Goal: Transaction & Acquisition: Purchase product/service

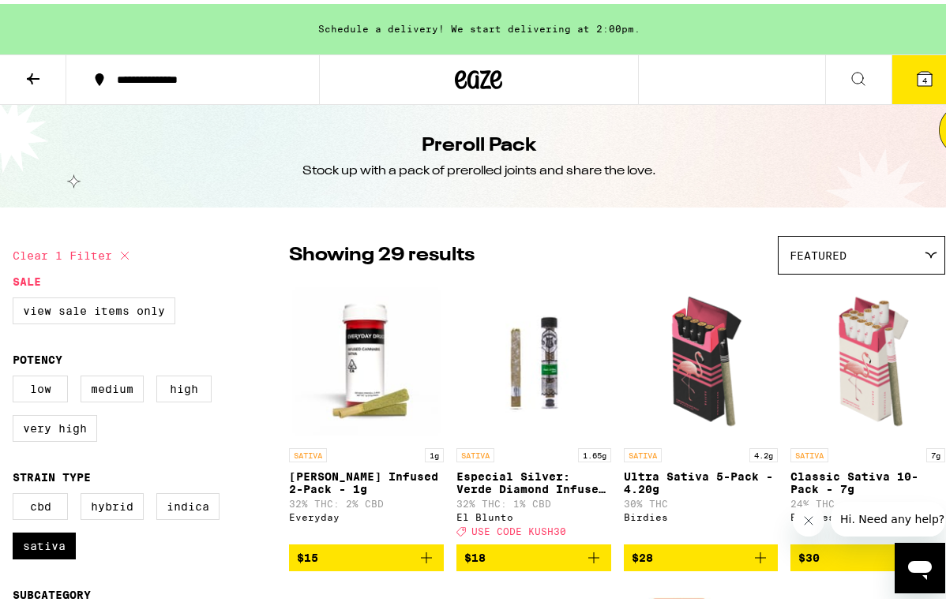
click at [121, 251] on icon at bounding box center [124, 251] width 19 height 19
checkbox input "false"
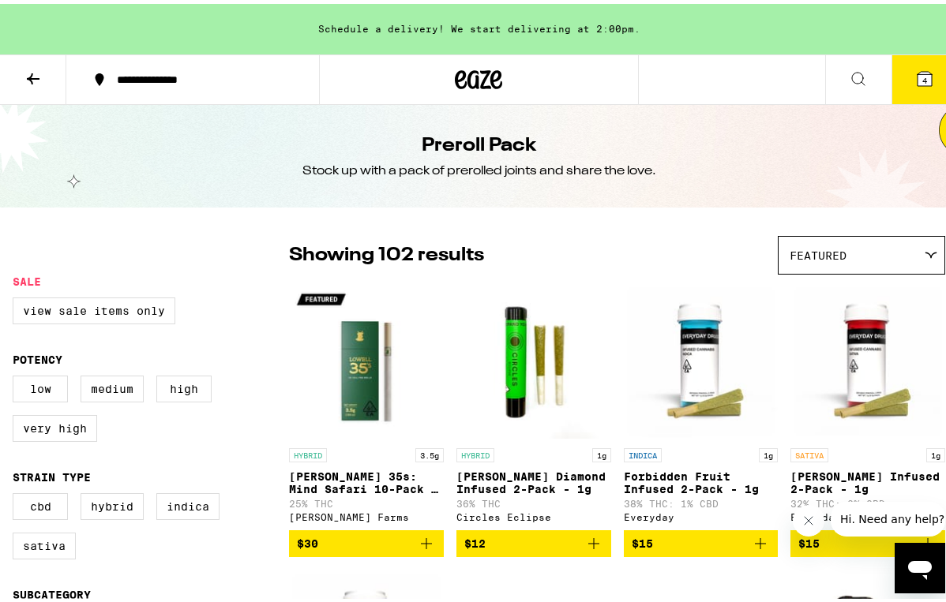
click at [39, 275] on legend "Sale" at bounding box center [27, 278] width 28 height 13
click at [46, 307] on label "View Sale Items Only" at bounding box center [94, 307] width 163 height 27
click at [17, 297] on input "View Sale Items Only" at bounding box center [16, 296] width 1 height 1
checkbox input "true"
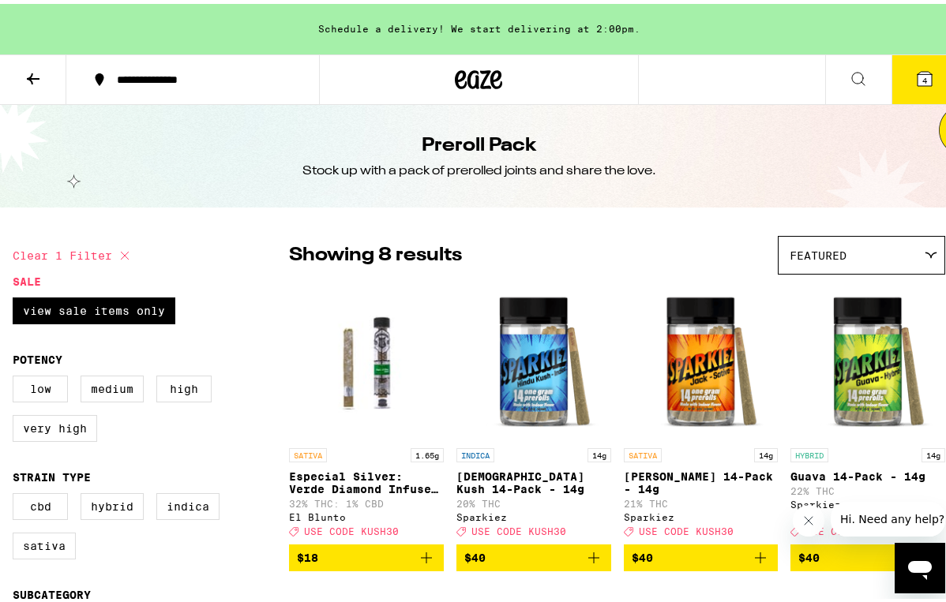
click at [475, 85] on icon at bounding box center [478, 76] width 47 height 28
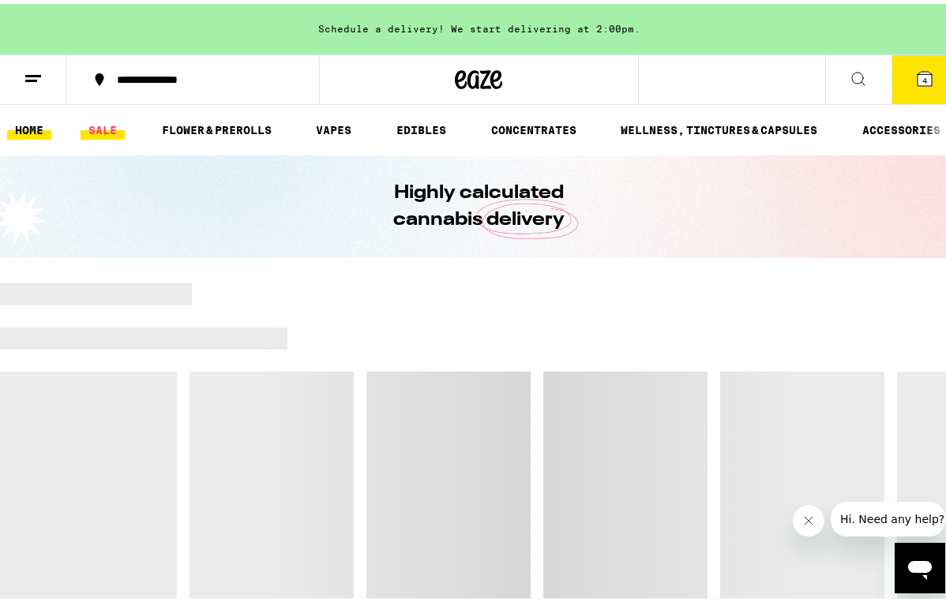
click at [114, 132] on link "SALE" at bounding box center [103, 126] width 44 height 19
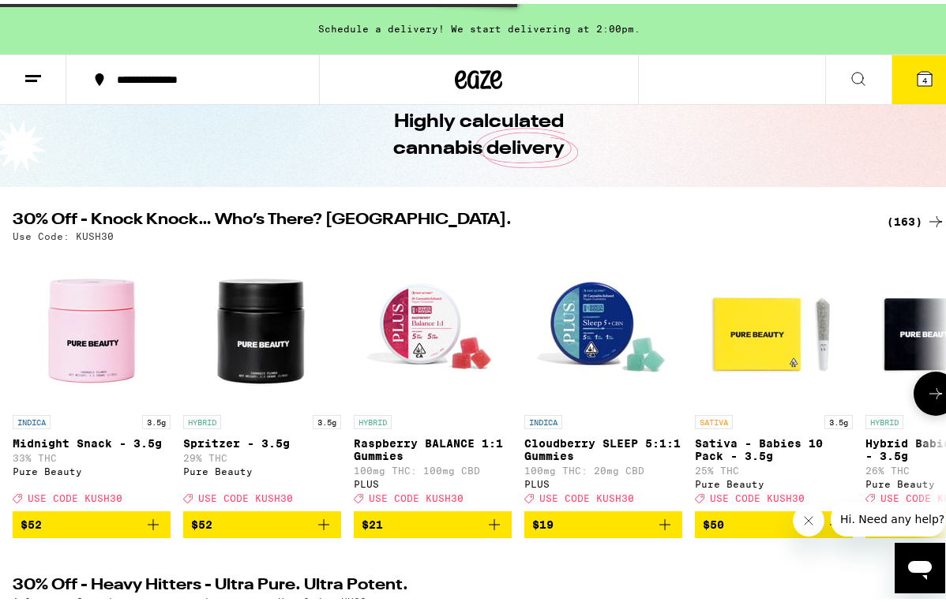
scroll to position [77, 0]
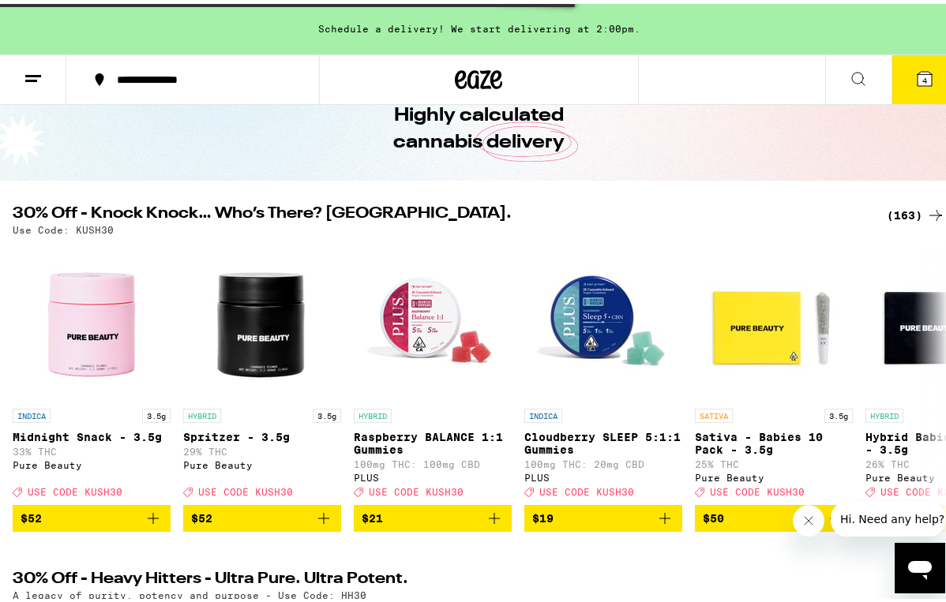
click at [902, 218] on div "(163)" at bounding box center [916, 211] width 58 height 19
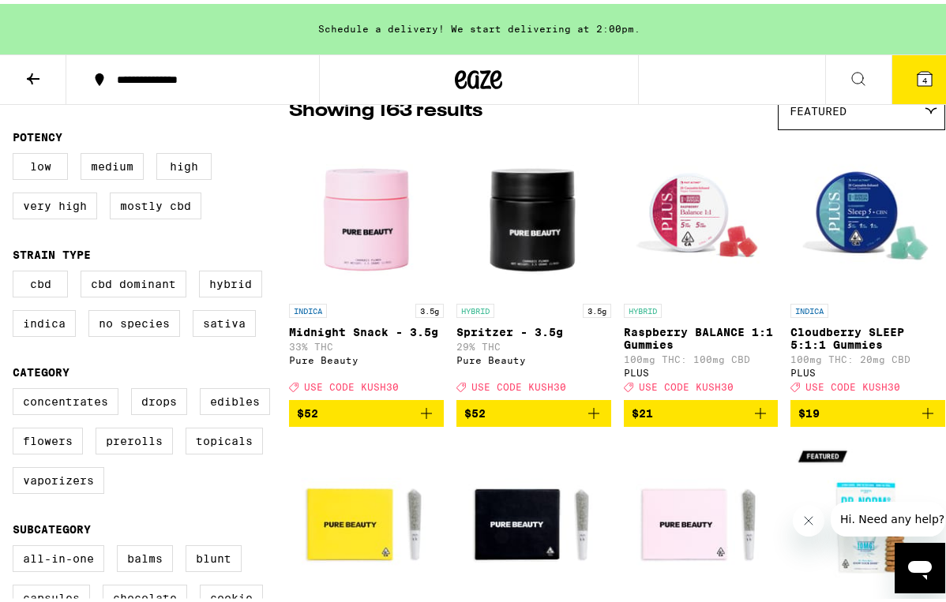
scroll to position [261, 0]
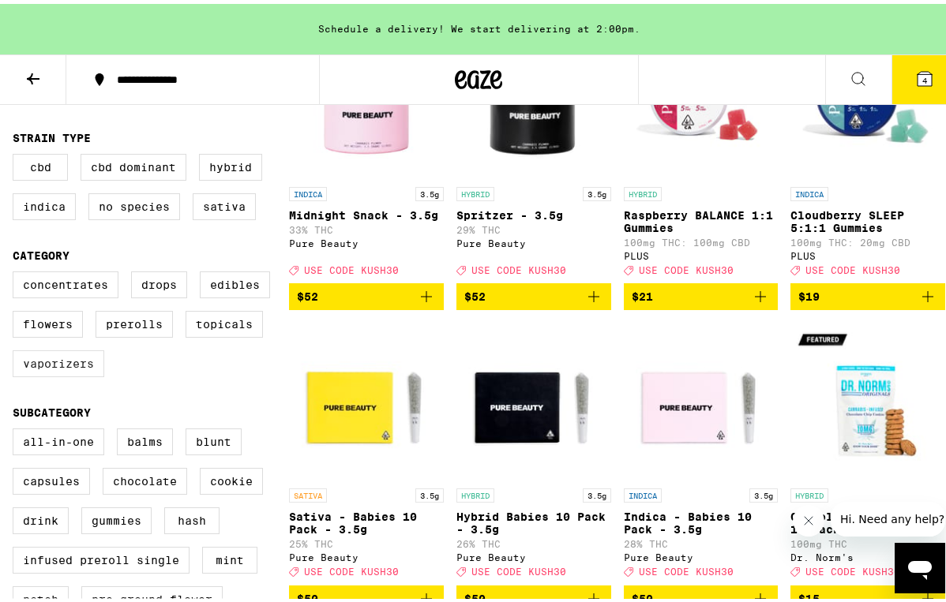
click at [47, 373] on label "Vaporizers" at bounding box center [59, 360] width 92 height 27
click at [17, 271] on input "Vaporizers" at bounding box center [16, 270] width 1 height 1
checkbox input "true"
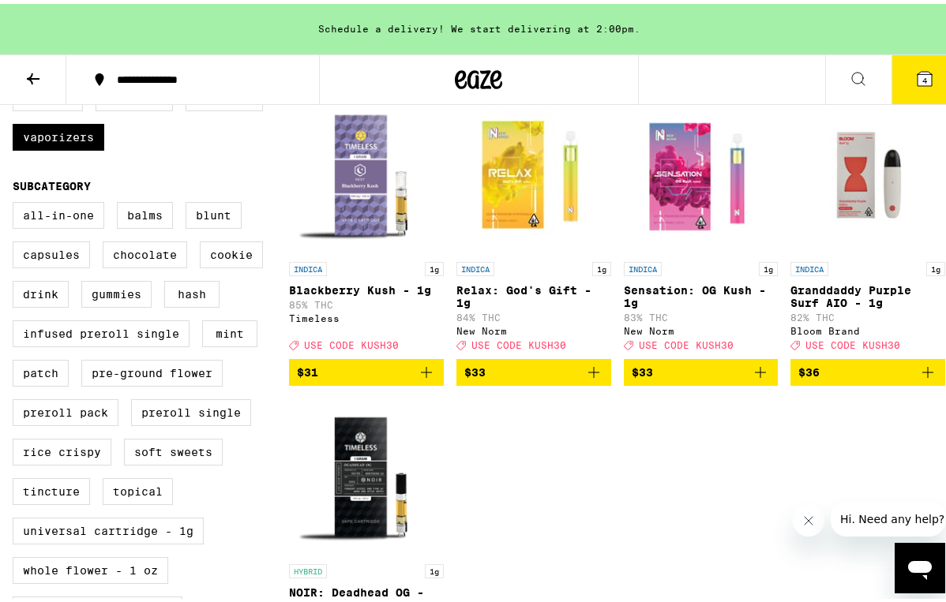
scroll to position [419, 0]
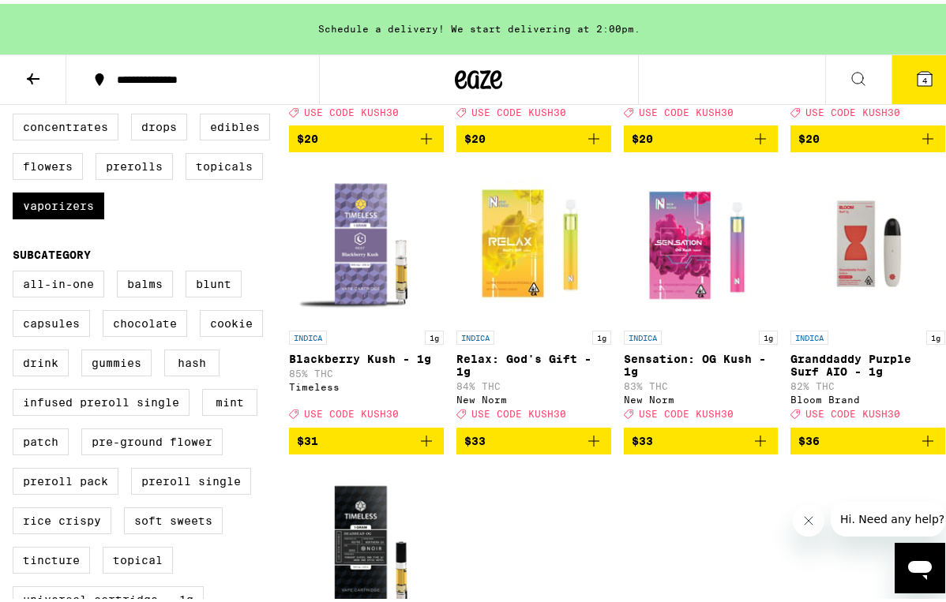
click at [586, 444] on icon "Add to bag" at bounding box center [593, 437] width 19 height 19
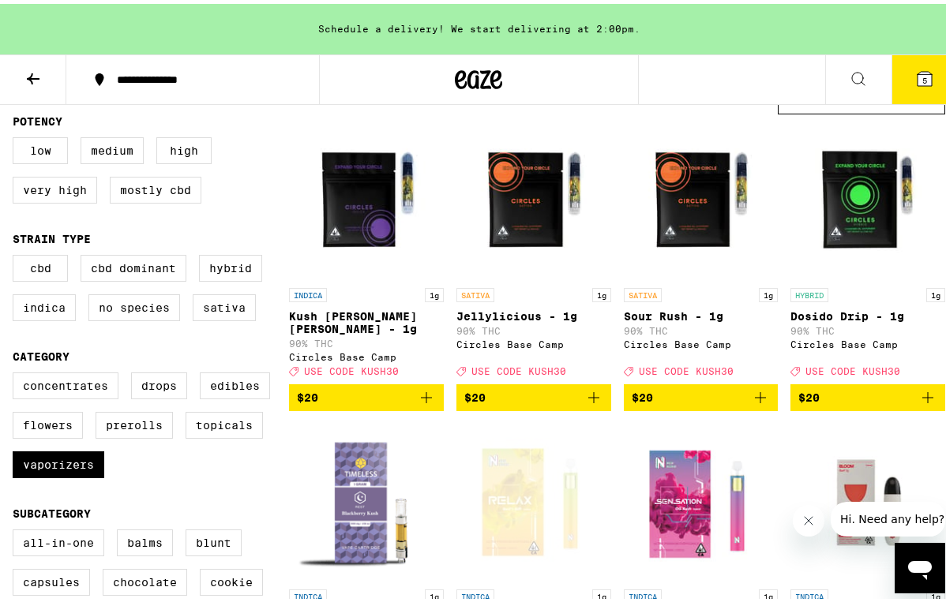
scroll to position [163, 0]
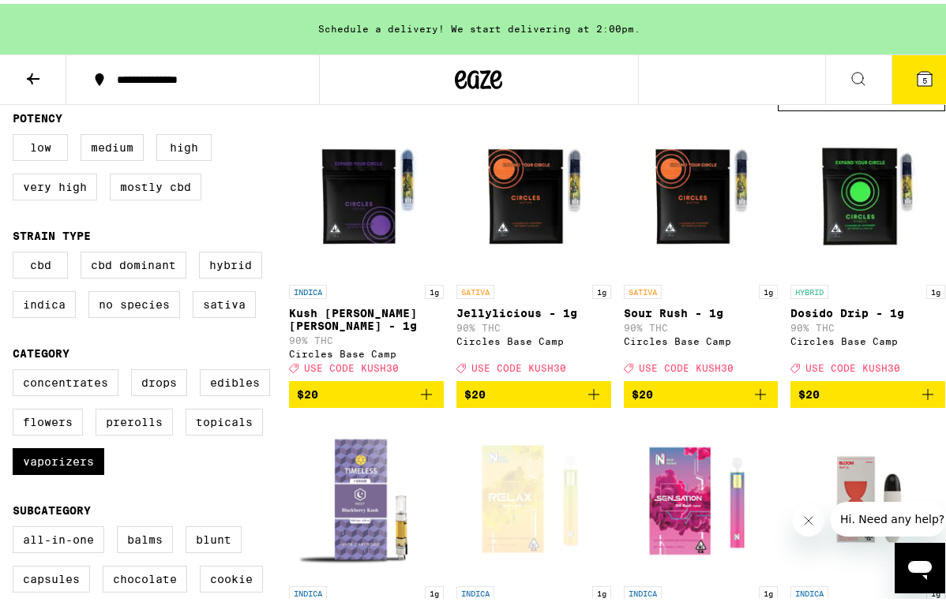
click at [588, 391] on icon "Add to bag" at bounding box center [593, 390] width 19 height 19
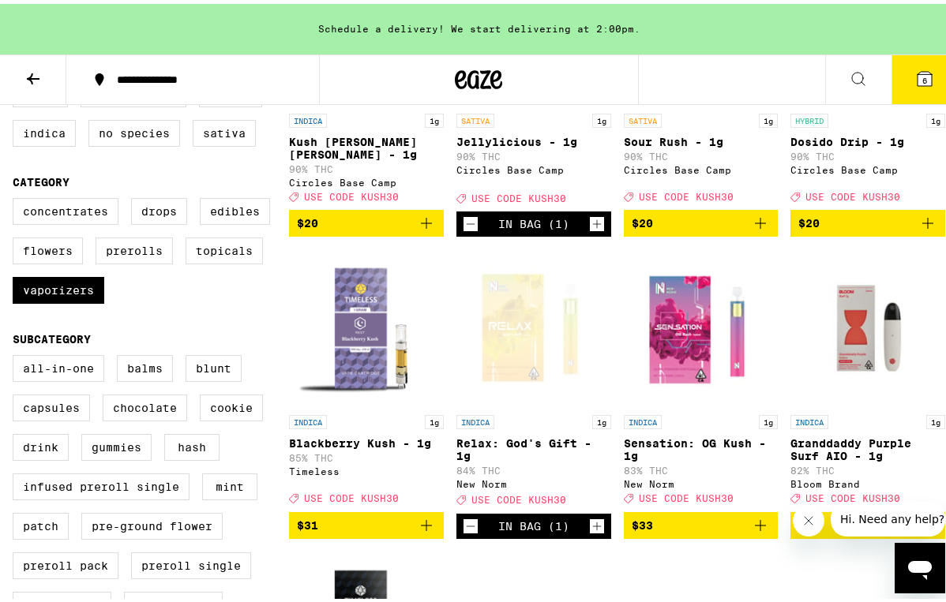
scroll to position [347, 0]
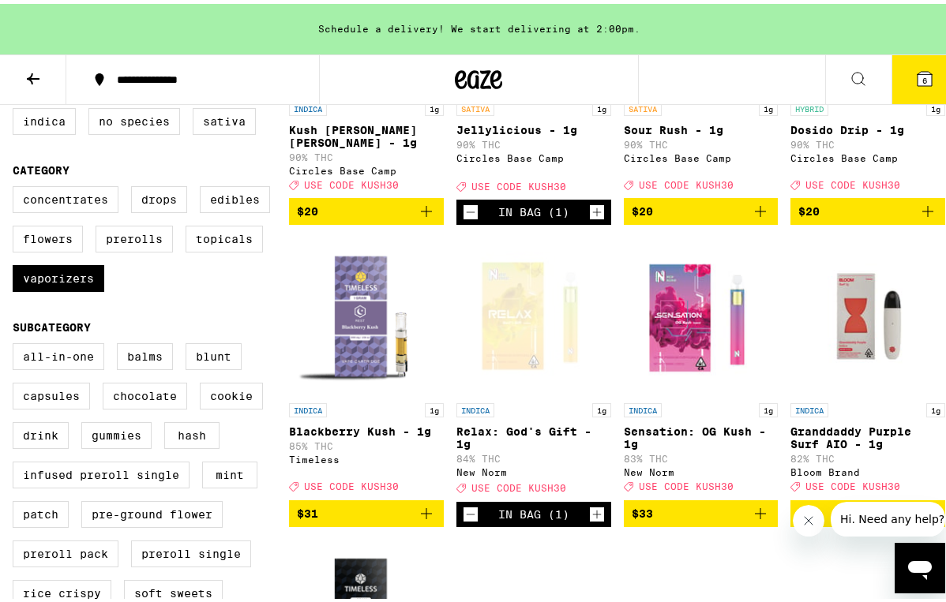
click at [752, 515] on icon "Add to bag" at bounding box center [760, 510] width 19 height 19
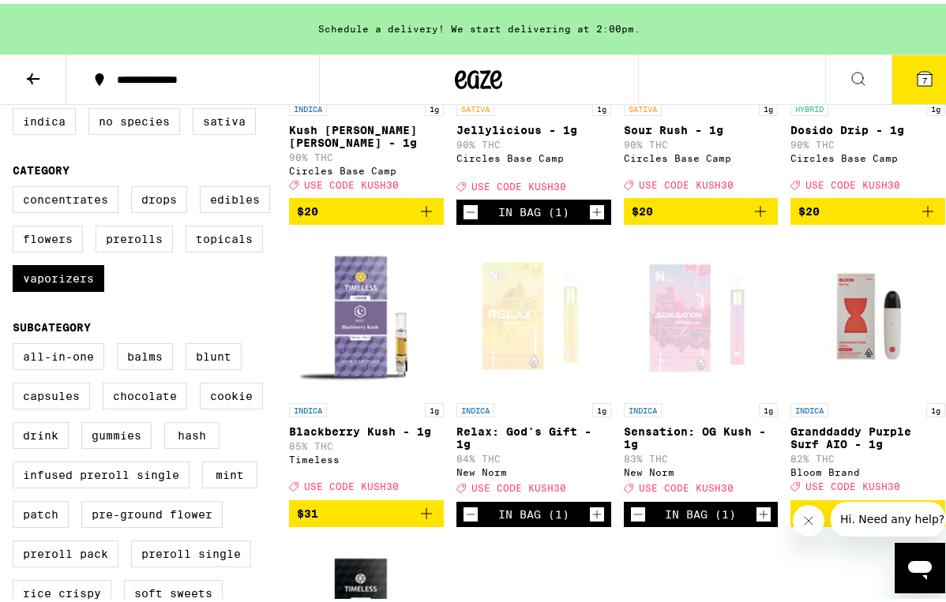
click at [912, 62] on button "7" at bounding box center [924, 75] width 66 height 49
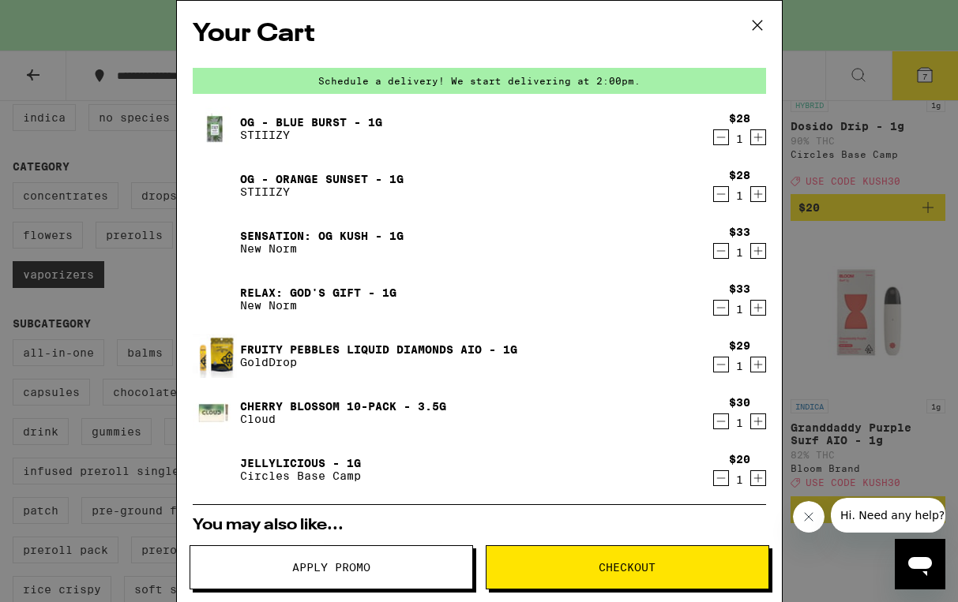
click at [714, 363] on icon "Decrement" at bounding box center [721, 364] width 14 height 19
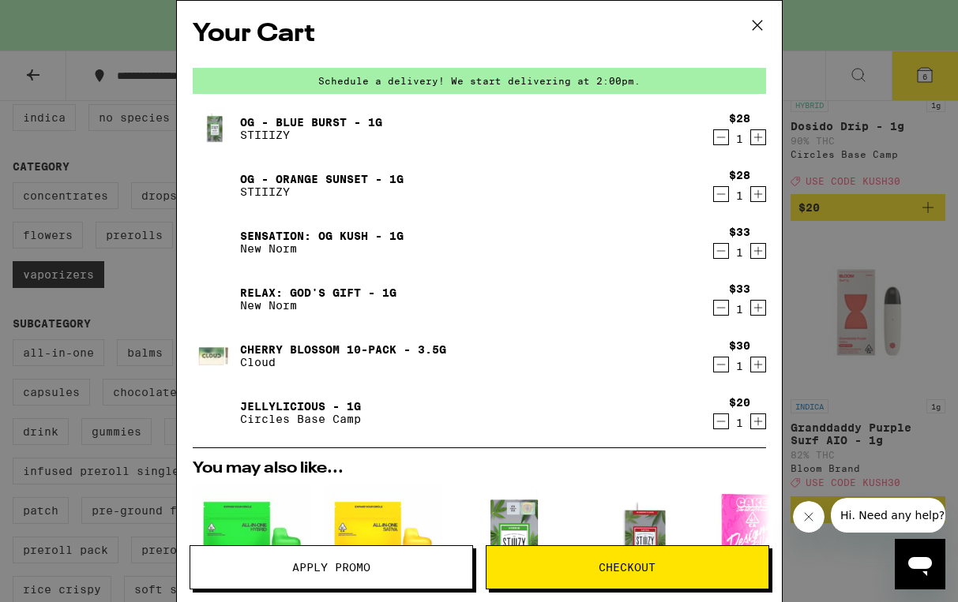
click at [714, 363] on icon "Decrement" at bounding box center [721, 364] width 14 height 19
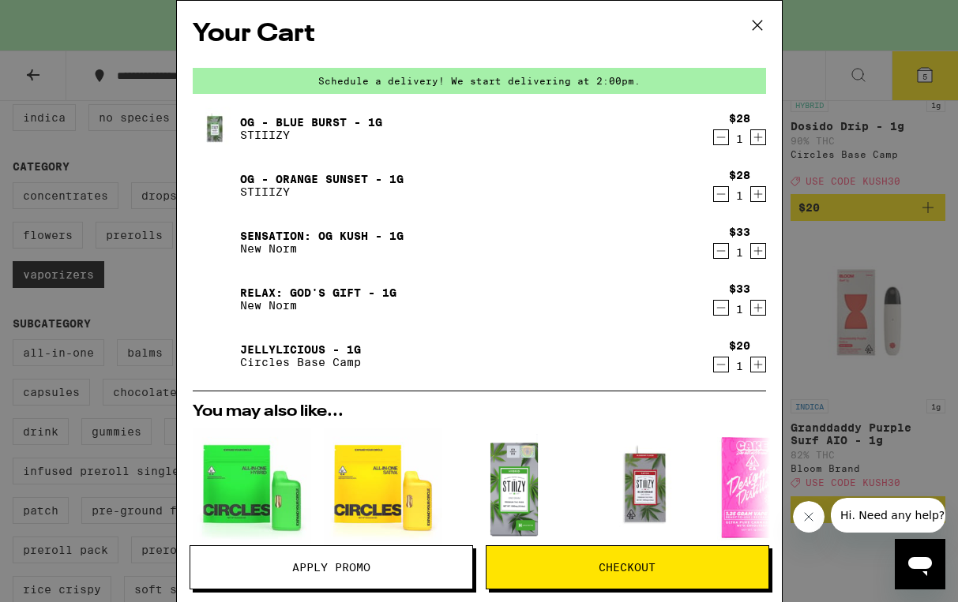
click at [714, 132] on icon "Decrement" at bounding box center [721, 137] width 14 height 19
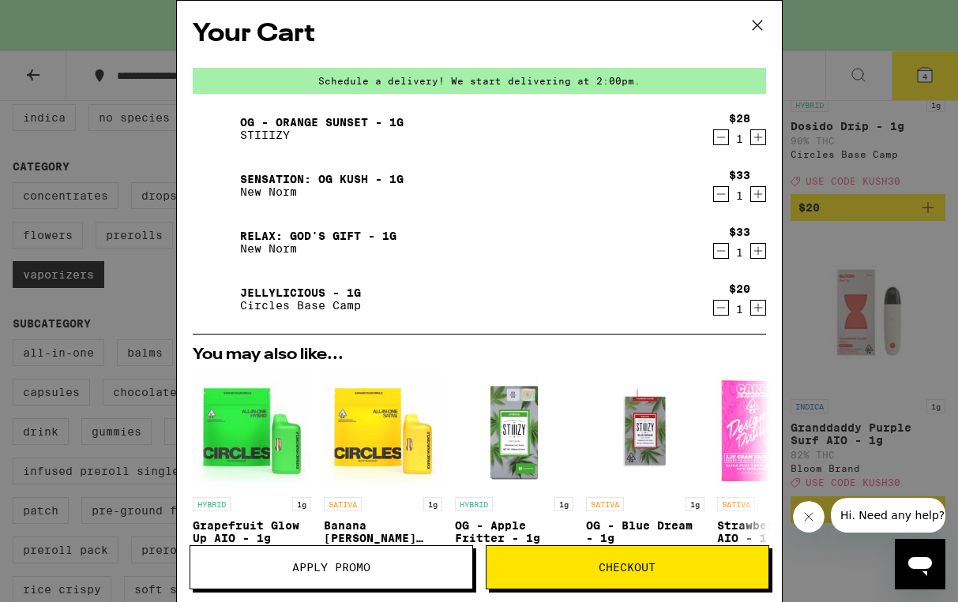
click at [714, 132] on icon "Decrement" at bounding box center [721, 137] width 14 height 19
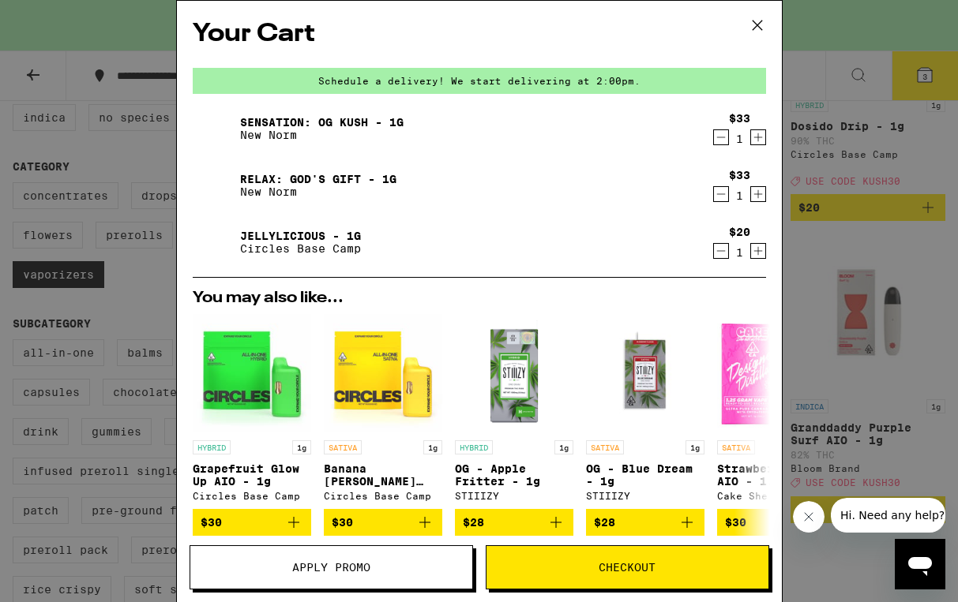
click at [143, 298] on div "Your Cart Schedule a delivery! We start delivering at 2:00pm. Sensation: OG Kus…" at bounding box center [479, 301] width 958 height 602
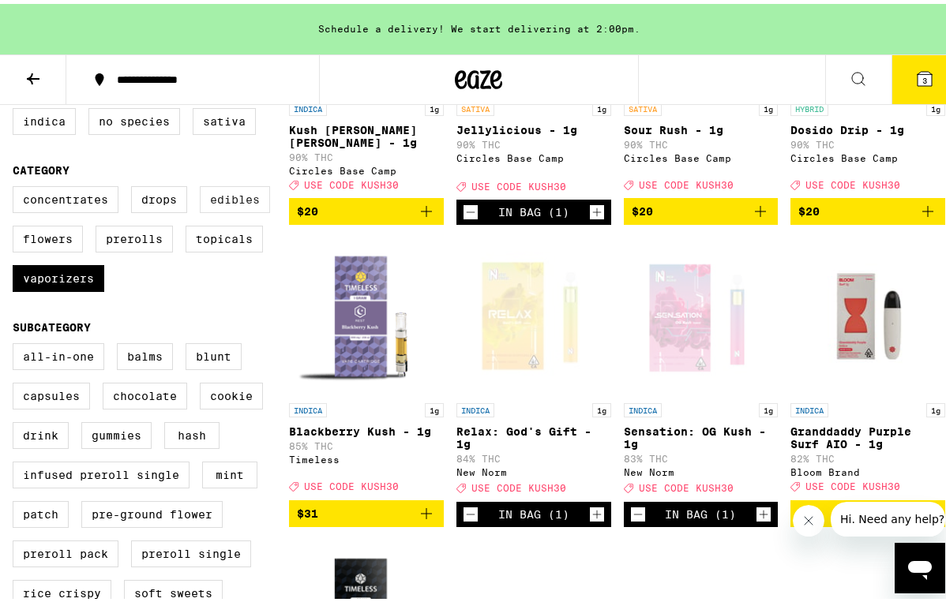
click at [234, 209] on label "Edibles" at bounding box center [235, 195] width 70 height 27
click at [17, 186] on input "Edibles" at bounding box center [16, 185] width 1 height 1
checkbox input "true"
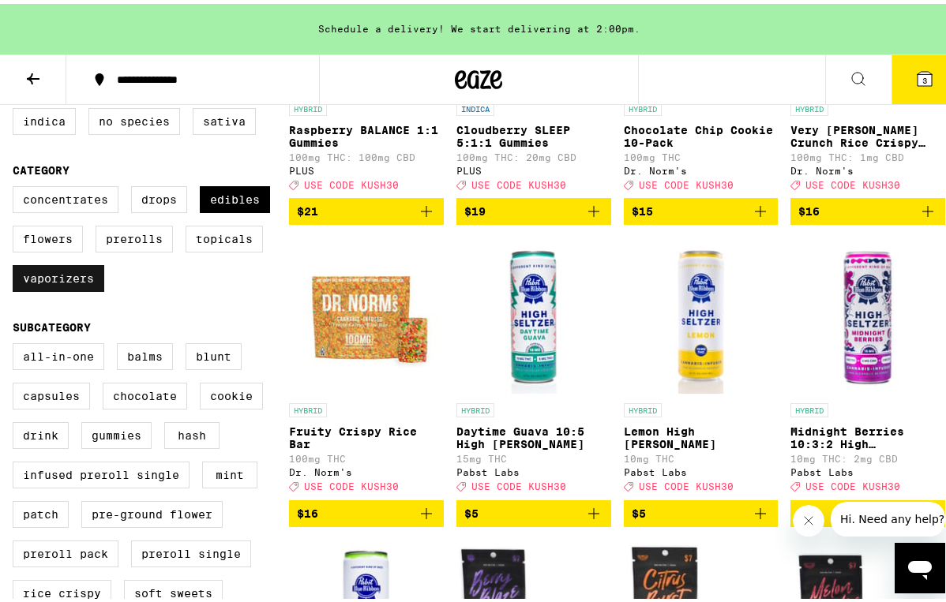
click at [68, 288] on label "Vaporizers" at bounding box center [59, 274] width 92 height 27
click at [17, 186] on input "Vaporizers" at bounding box center [16, 185] width 1 height 1
checkbox input "false"
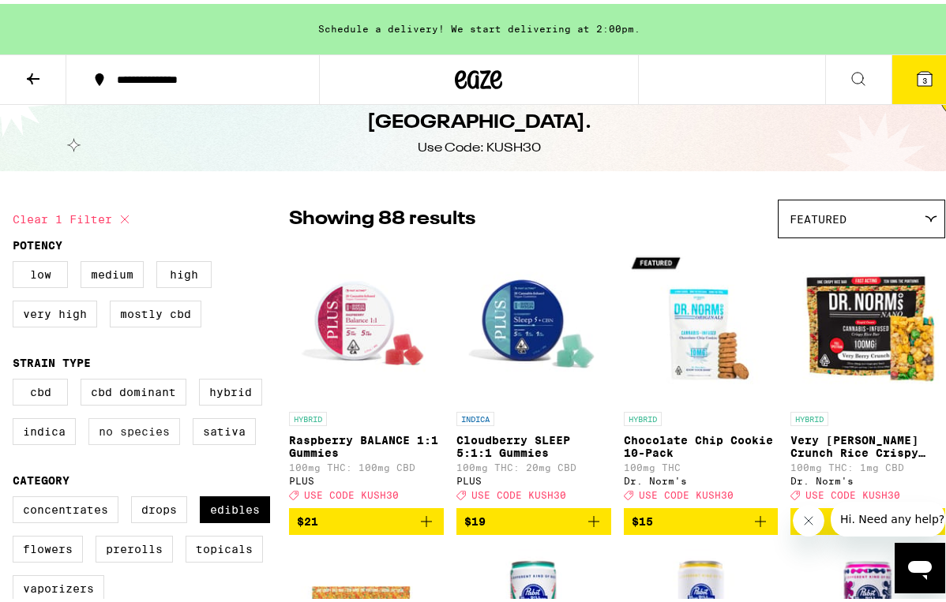
scroll to position [53, 0]
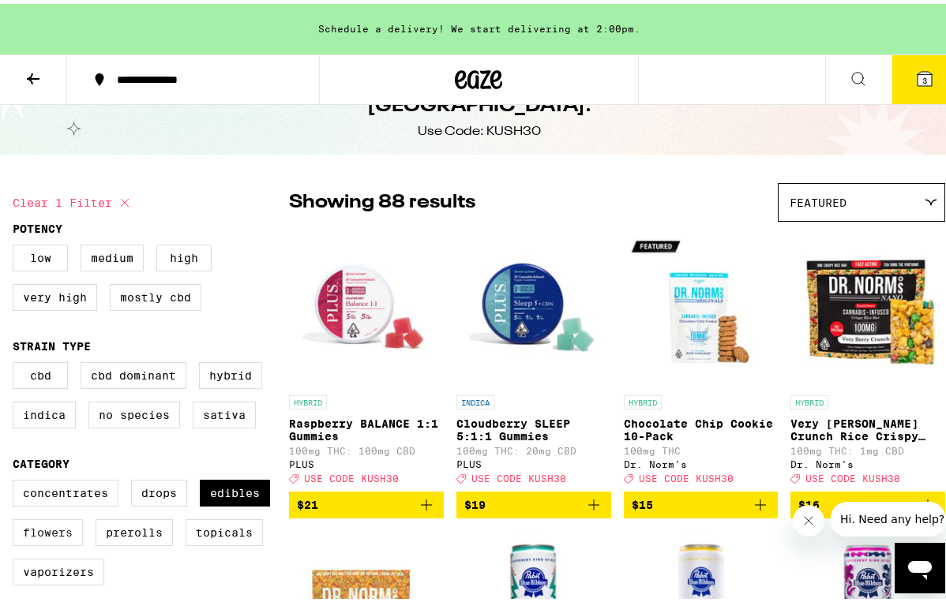
click at [69, 542] on label "Flowers" at bounding box center [48, 529] width 70 height 27
click at [17, 479] on input "Flowers" at bounding box center [16, 478] width 1 height 1
checkbox input "true"
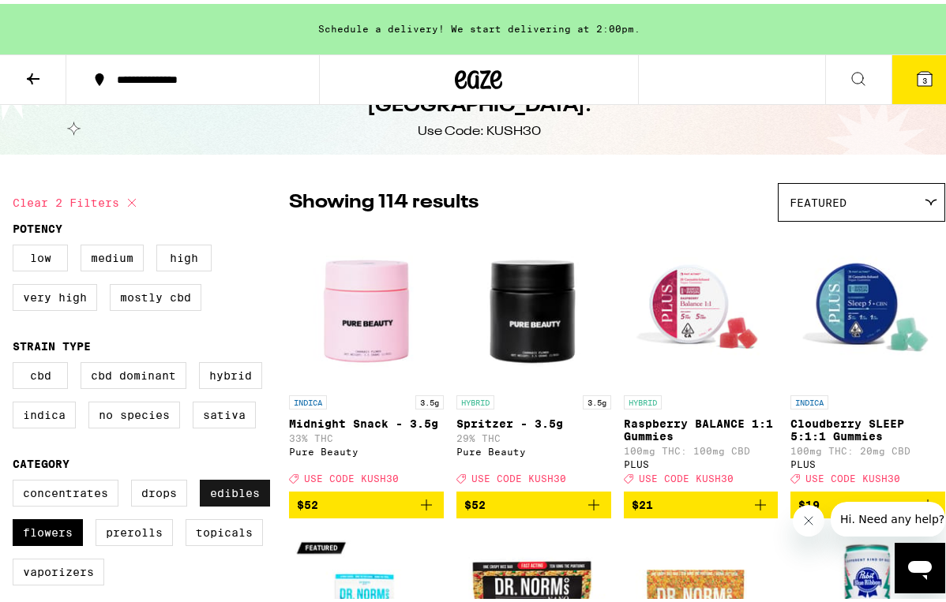
click at [233, 493] on label "Edibles" at bounding box center [235, 489] width 70 height 27
click at [17, 479] on input "Edibles" at bounding box center [16, 478] width 1 height 1
checkbox input "false"
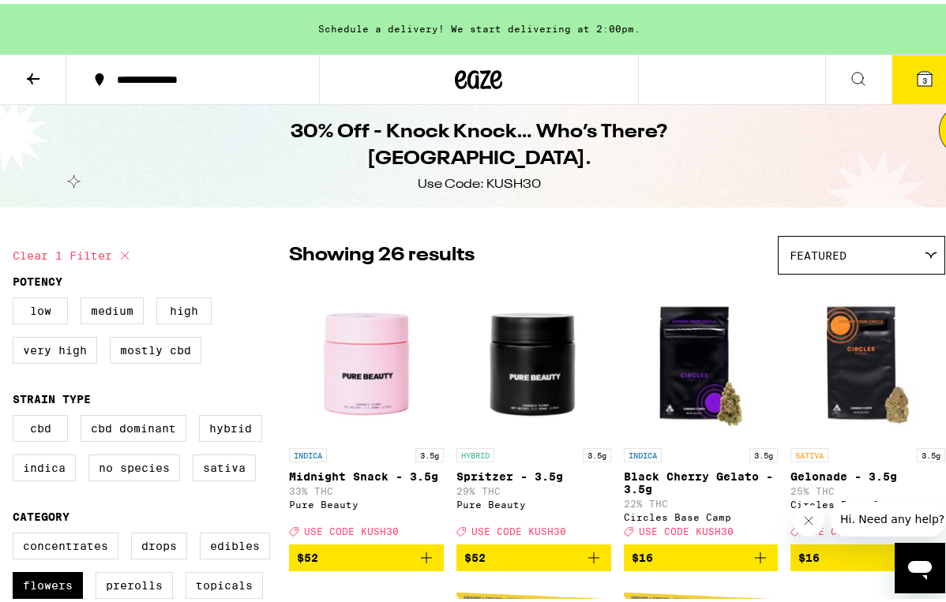
click at [915, 74] on icon at bounding box center [924, 75] width 19 height 19
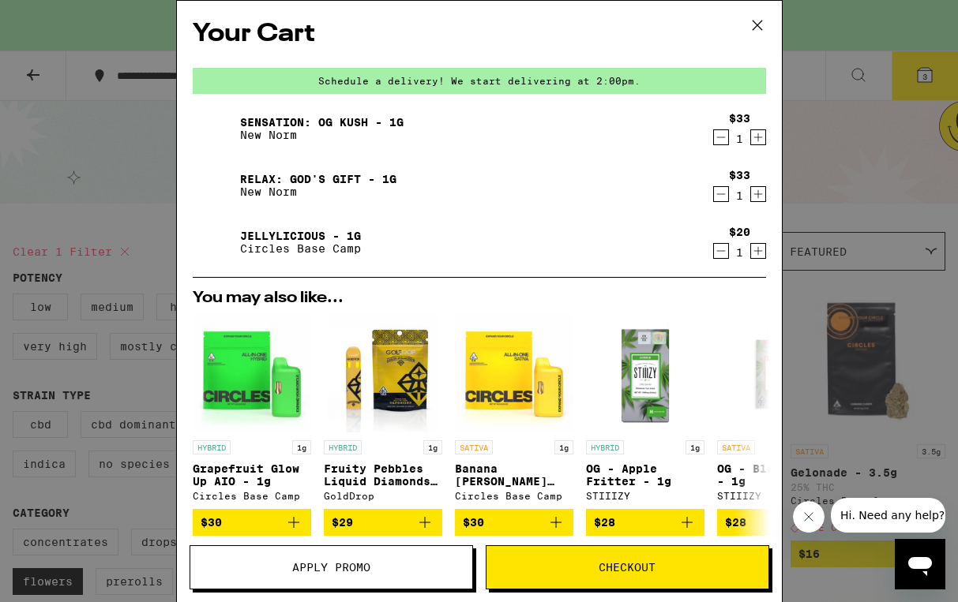
click at [339, 576] on button "Apply Promo" at bounding box center [330, 568] width 283 height 44
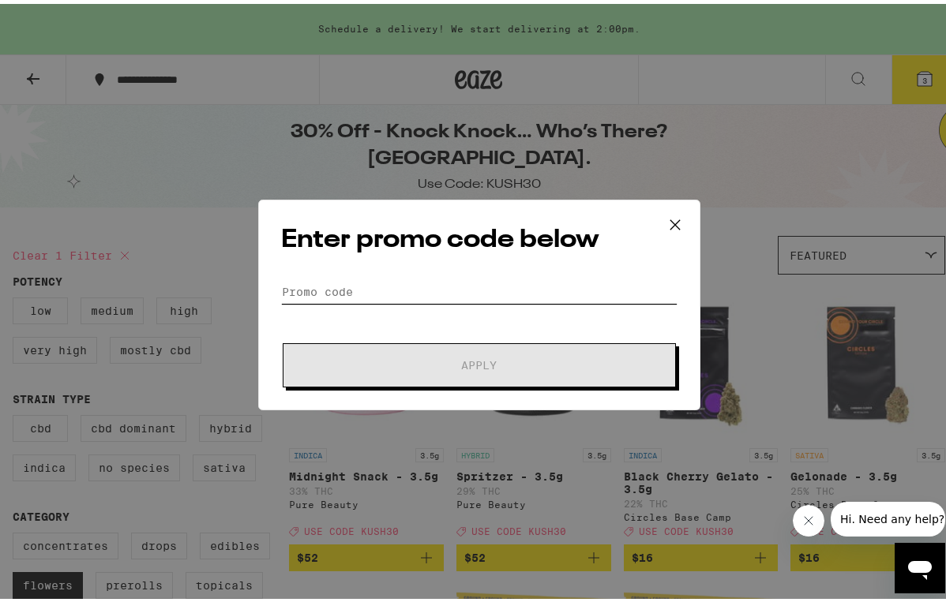
click at [405, 286] on input "Promo Code" at bounding box center [479, 288] width 396 height 24
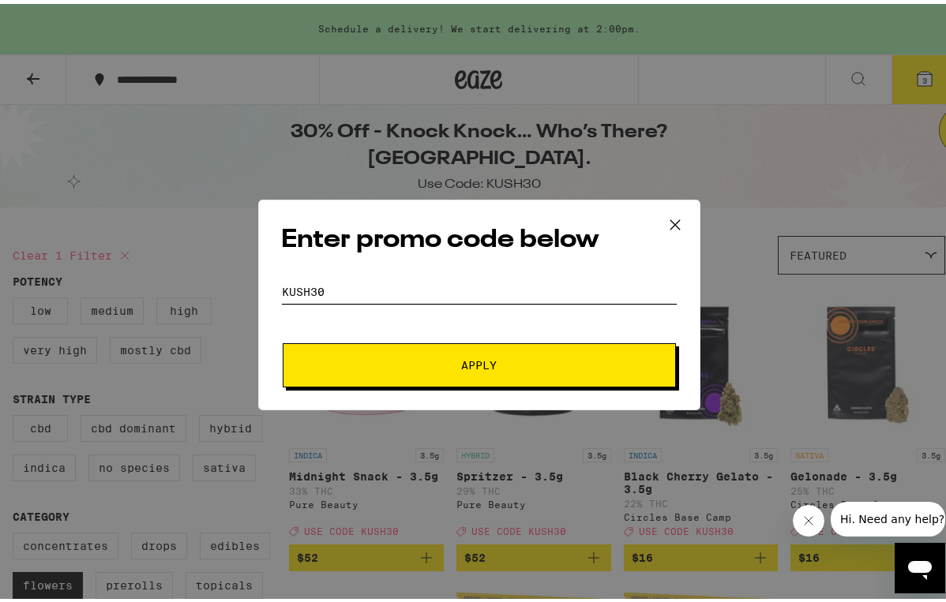
type input "Kush30"
click at [335, 345] on button "Apply" at bounding box center [479, 361] width 393 height 44
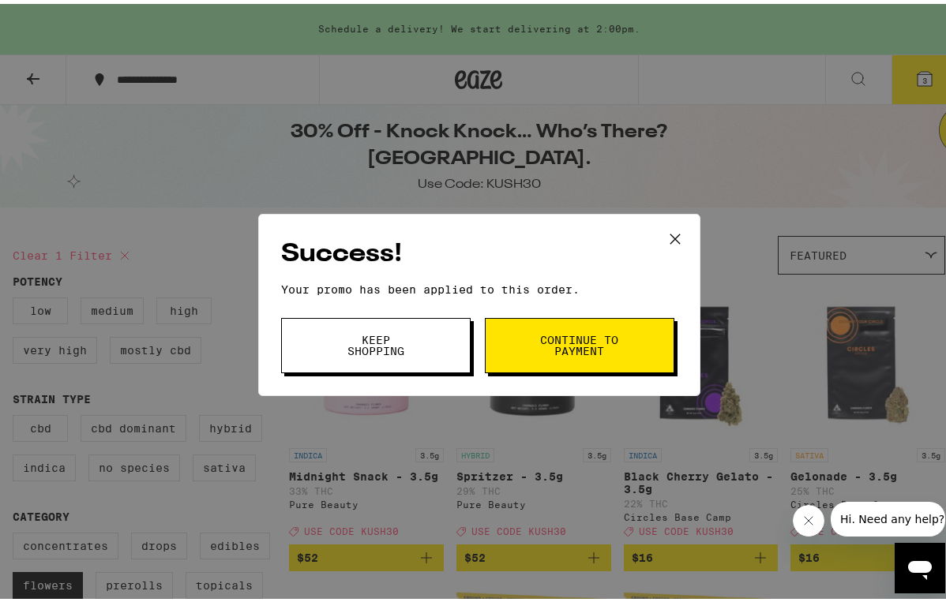
click at [559, 331] on span "Continue to payment" at bounding box center [579, 342] width 81 height 22
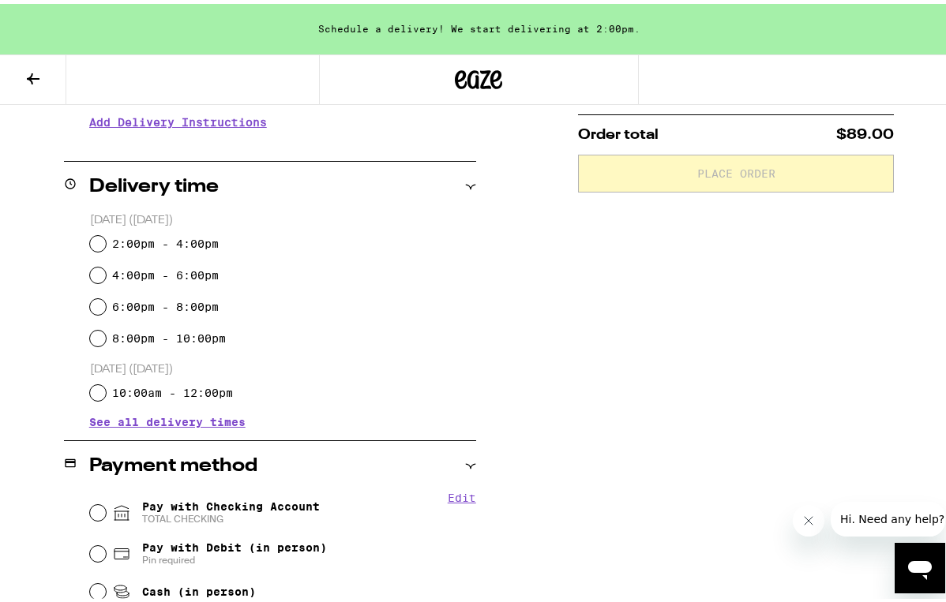
scroll to position [334, 0]
click at [198, 243] on label "2:00pm - 4:00pm" at bounding box center [165, 240] width 107 height 13
click at [106, 243] on input "2:00pm - 4:00pm" at bounding box center [98, 240] width 16 height 16
radio input "true"
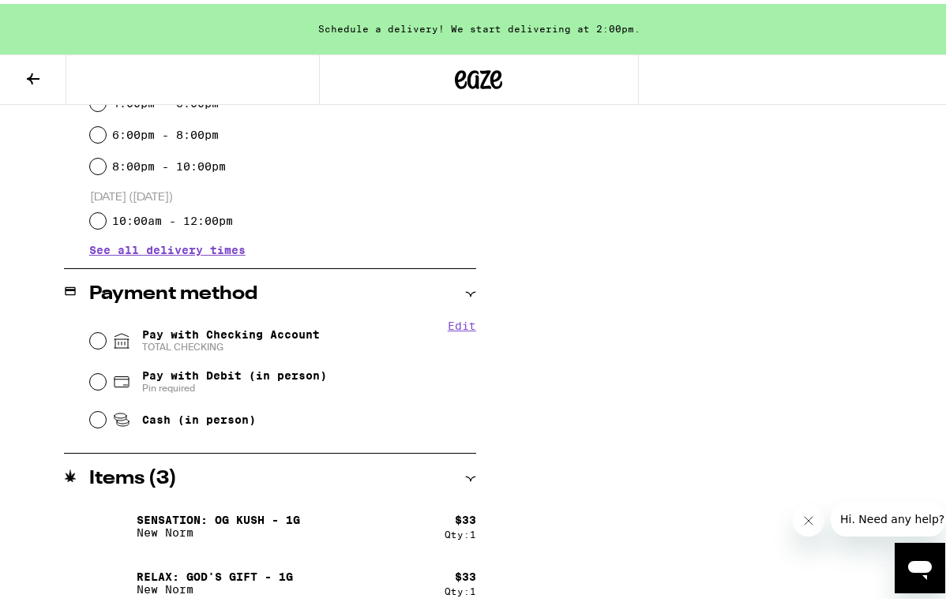
scroll to position [576, 0]
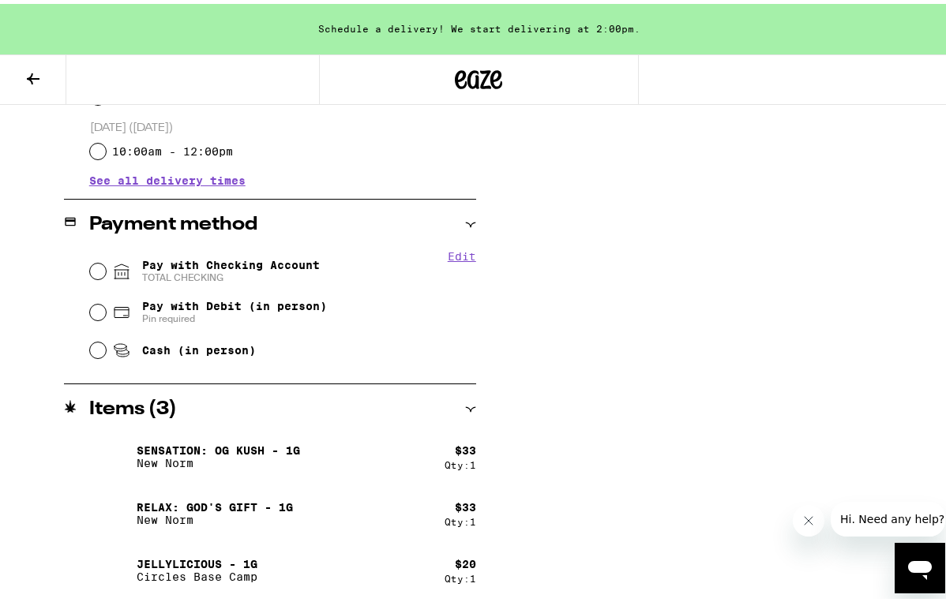
click at [204, 271] on span "TOTAL CHECKING" at bounding box center [231, 274] width 178 height 13
click at [106, 271] on input "Pay with Checking Account TOTAL CHECKING" at bounding box center [98, 268] width 16 height 16
radio input "true"
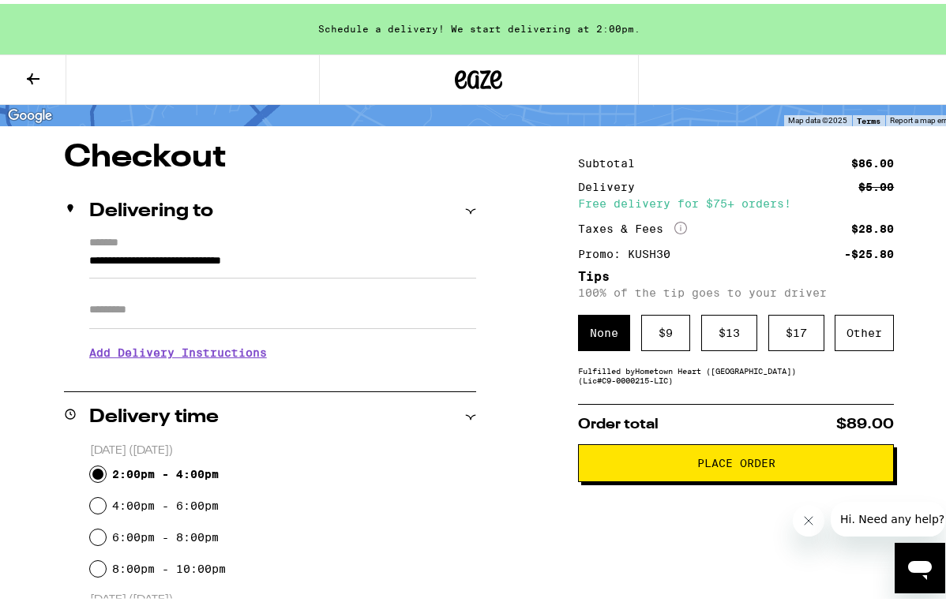
scroll to position [106, 0]
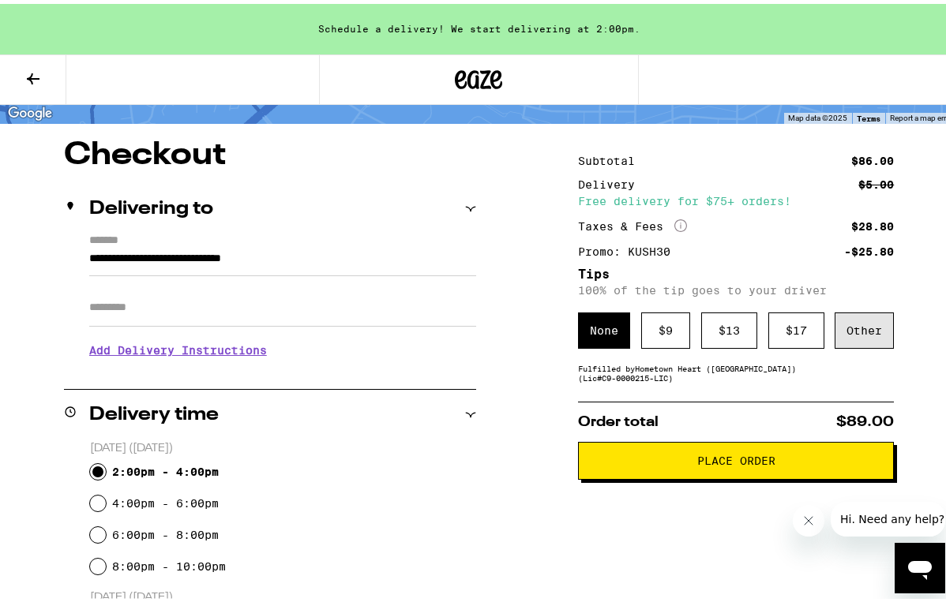
click at [861, 343] on div "Other" at bounding box center [863, 327] width 59 height 36
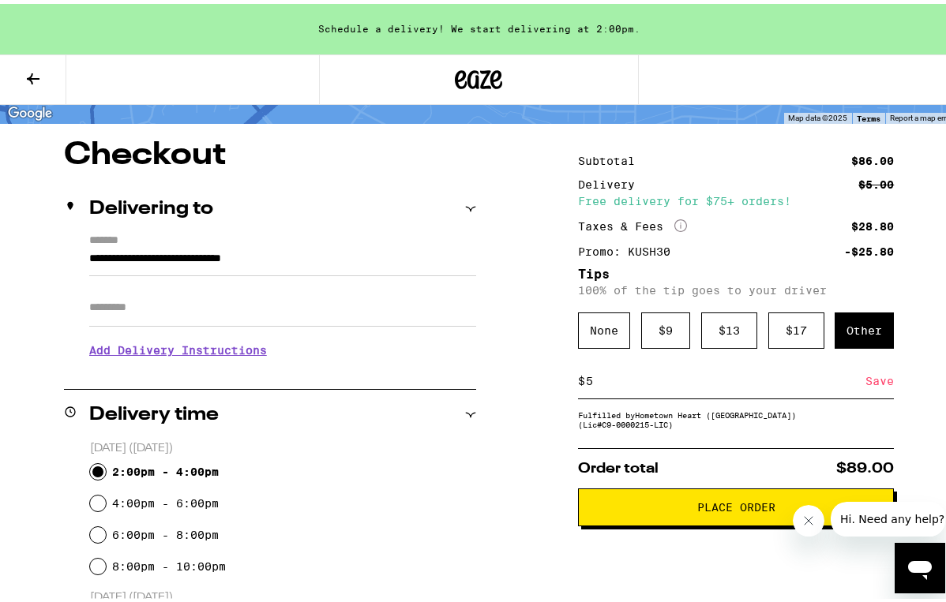
type input "5"
click at [870, 388] on div "Save" at bounding box center [879, 377] width 28 height 35
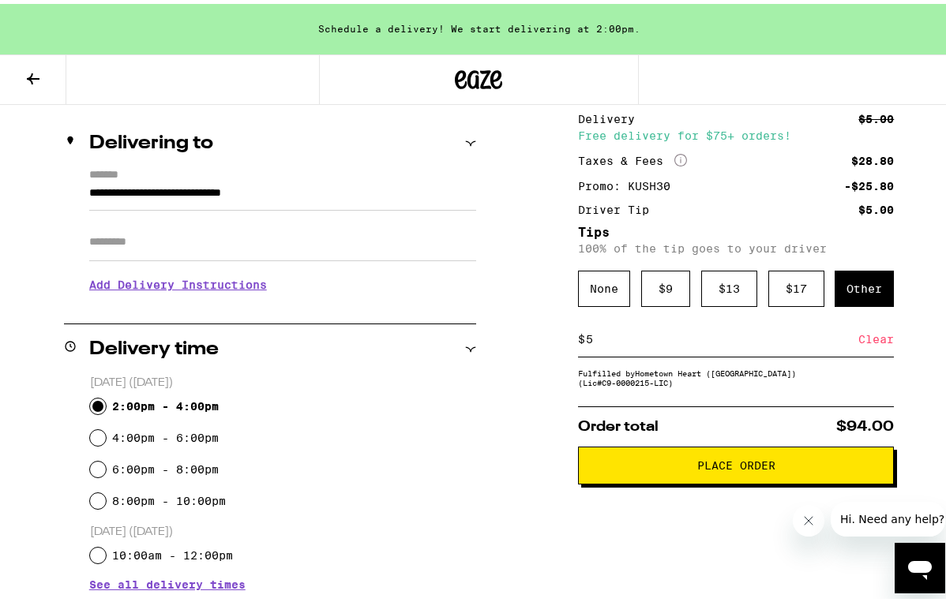
scroll to position [253, 0]
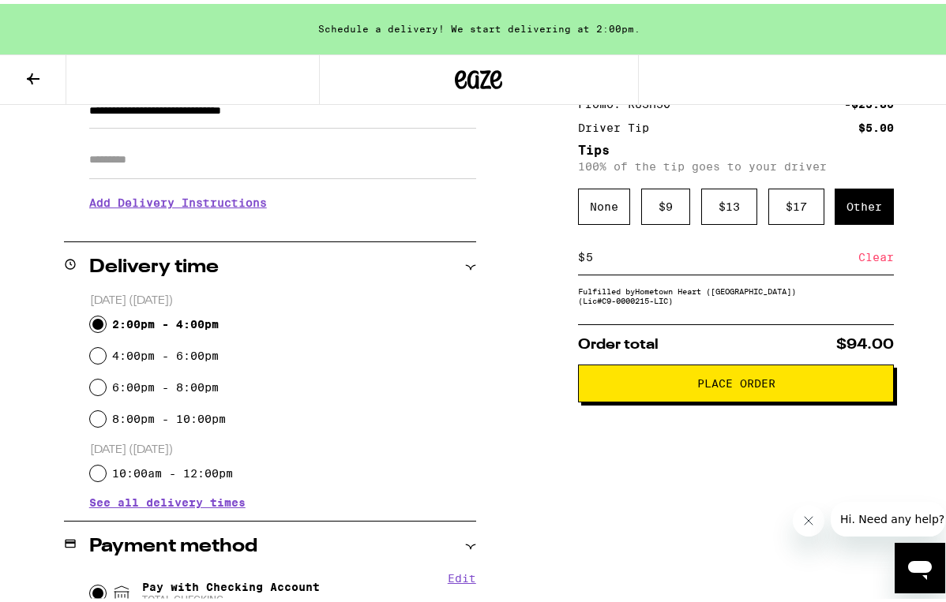
click at [711, 385] on span "Place Order" at bounding box center [736, 379] width 78 height 11
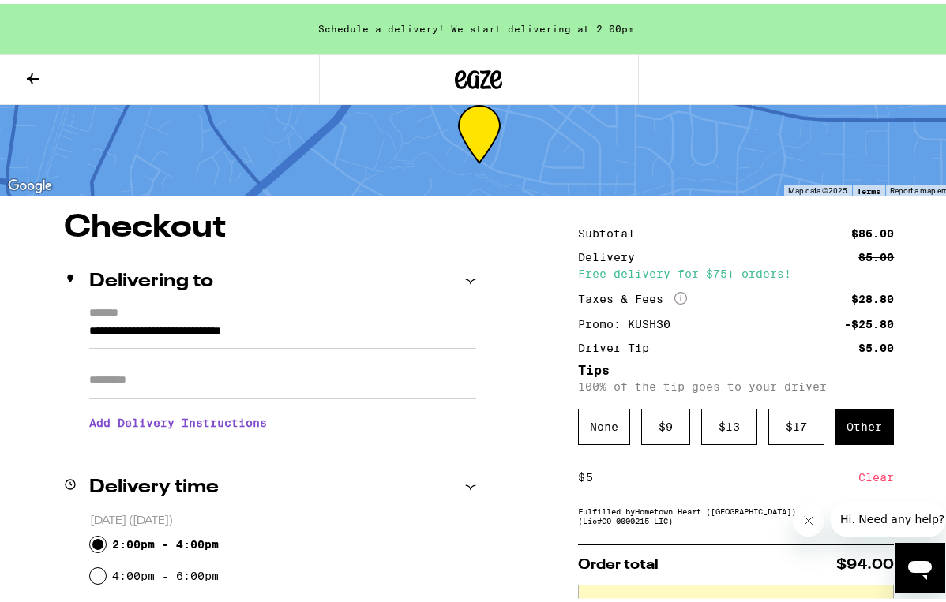
scroll to position [0, 0]
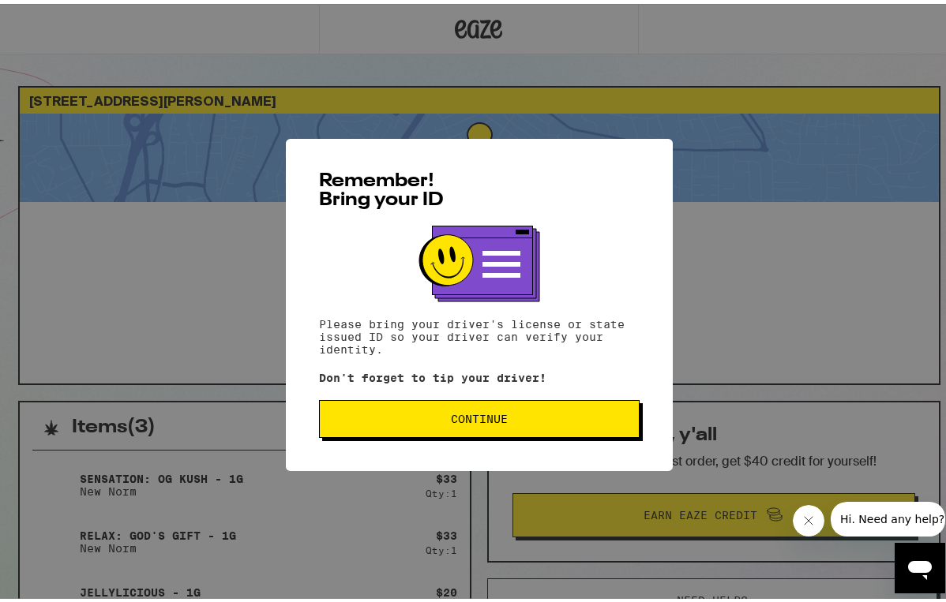
click at [556, 421] on span "Continue" at bounding box center [479, 415] width 294 height 11
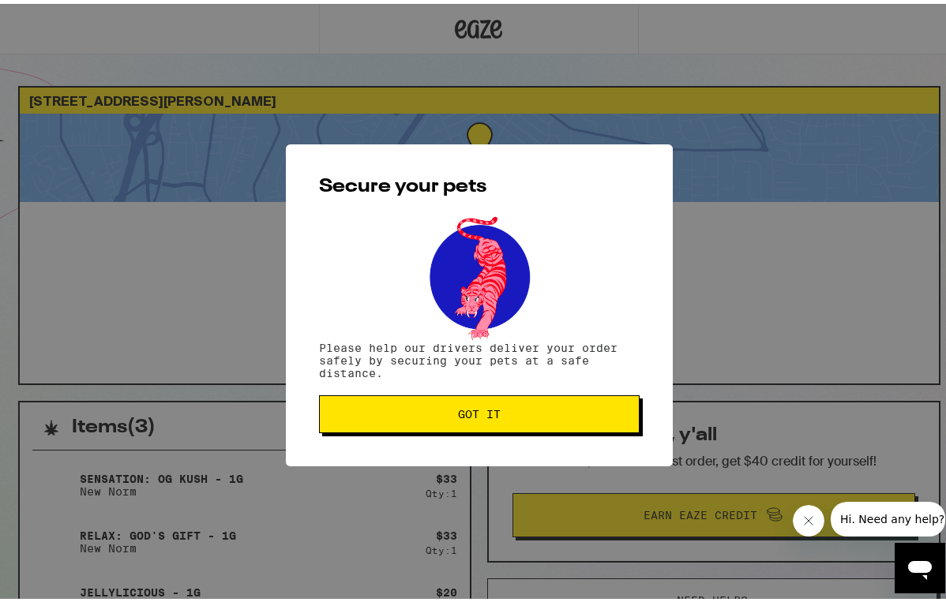
click at [556, 421] on button "Got it" at bounding box center [479, 411] width 321 height 38
